Goal: Task Accomplishment & Management: Manage account settings

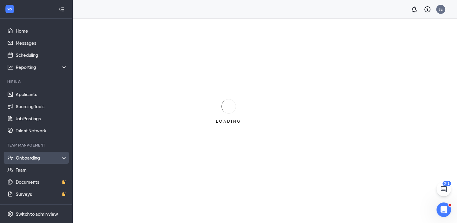
click at [35, 156] on div "Onboarding" at bounding box center [39, 158] width 47 height 6
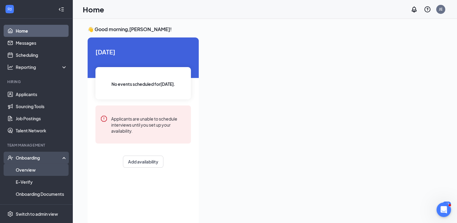
click at [29, 171] on link "Overview" at bounding box center [42, 170] width 52 height 12
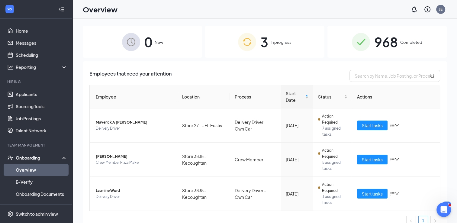
click at [394, 45] on span "968" at bounding box center [387, 41] width 24 height 21
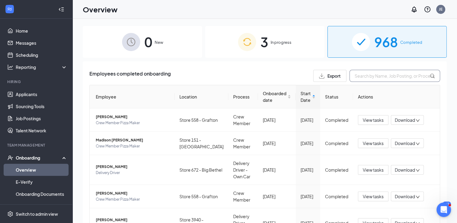
click at [374, 76] on input "text" at bounding box center [395, 76] width 91 height 12
type input "WILD"
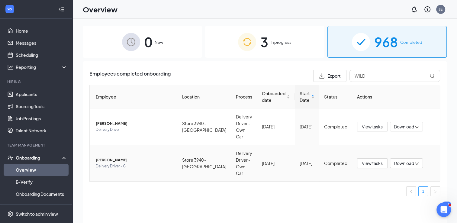
click at [113, 157] on span "[PERSON_NAME]" at bounding box center [134, 160] width 77 height 6
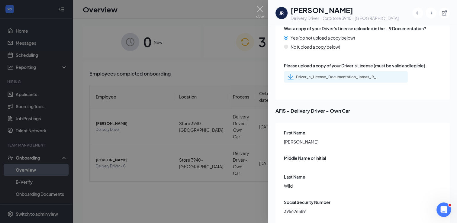
scroll to position [1149, 0]
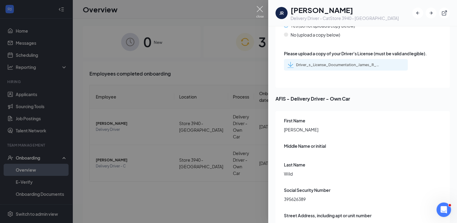
click at [262, 8] on img at bounding box center [260, 12] width 8 height 12
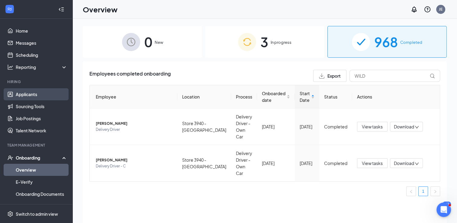
click at [30, 91] on link "Applicants" at bounding box center [42, 94] width 52 height 12
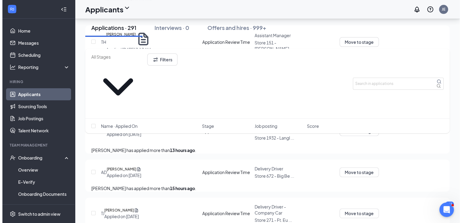
scroll to position [209, 0]
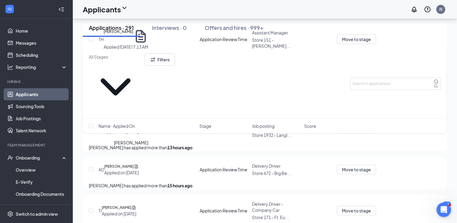
click at [134, 164] on h5 "[PERSON_NAME]" at bounding box center [119, 167] width 30 height 6
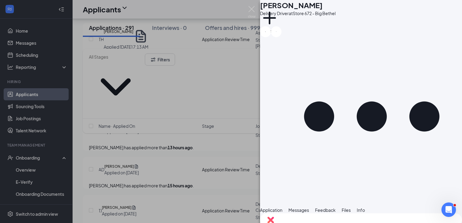
click at [309, 207] on span "Messages" at bounding box center [298, 209] width 21 height 5
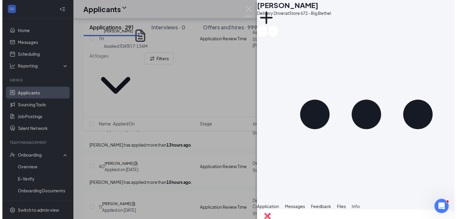
scroll to position [266, 0]
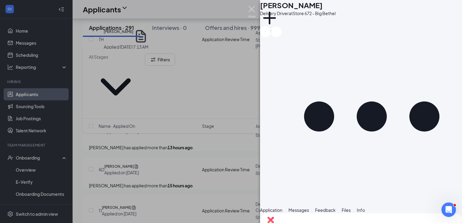
click at [251, 13] on img at bounding box center [252, 12] width 8 height 12
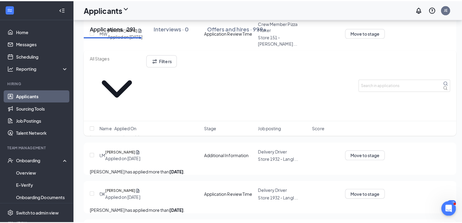
scroll to position [488, 0]
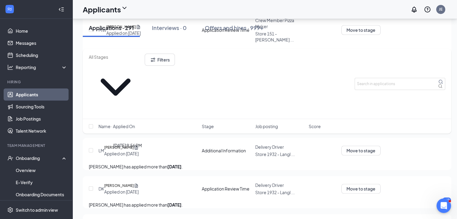
click at [139, 118] on div "Applied on [DATE]" at bounding box center [121, 115] width 34 height 6
click at [134, 112] on h5 "[PERSON_NAME]" at bounding box center [119, 109] width 30 height 6
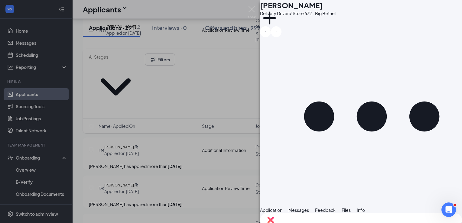
scroll to position [1, 0]
click at [309, 207] on span "Messages" at bounding box center [298, 209] width 21 height 5
click at [250, 8] on img at bounding box center [252, 12] width 8 height 12
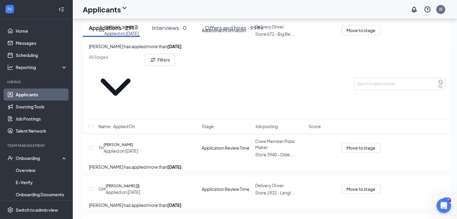
scroll to position [572, 0]
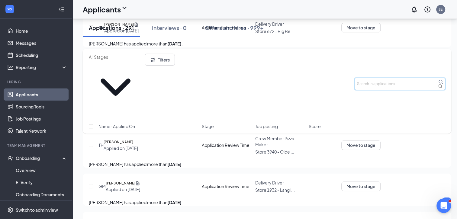
click at [379, 78] on input "text" at bounding box center [400, 84] width 91 height 12
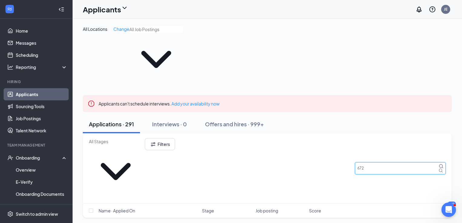
type input "672"
click at [319, 133] on div "Filters 672" at bounding box center [267, 168] width 369 height 70
